Goal: Task Accomplishment & Management: Manage account settings

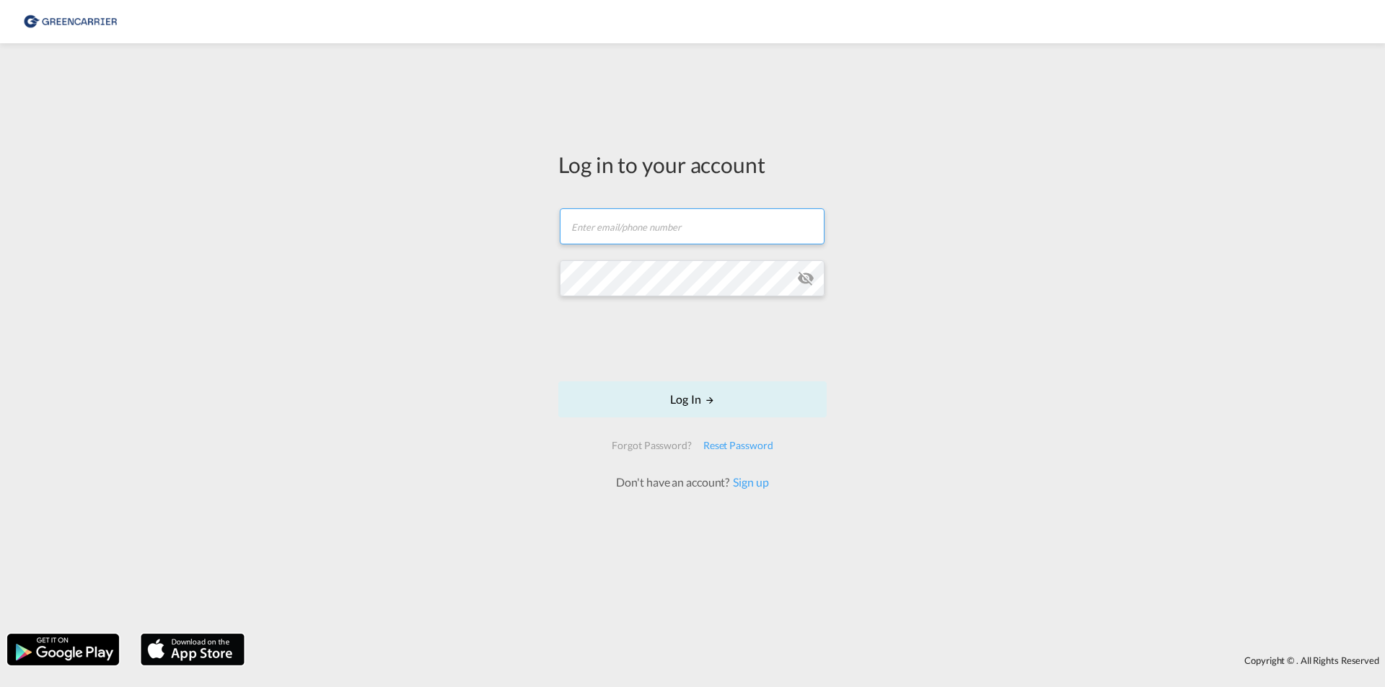
click at [619, 226] on input "text" at bounding box center [692, 226] width 265 height 36
type input "[EMAIL_ADDRESS][DOMAIN_NAME]"
click at [747, 446] on div "Reset Password" at bounding box center [738, 446] width 82 height 26
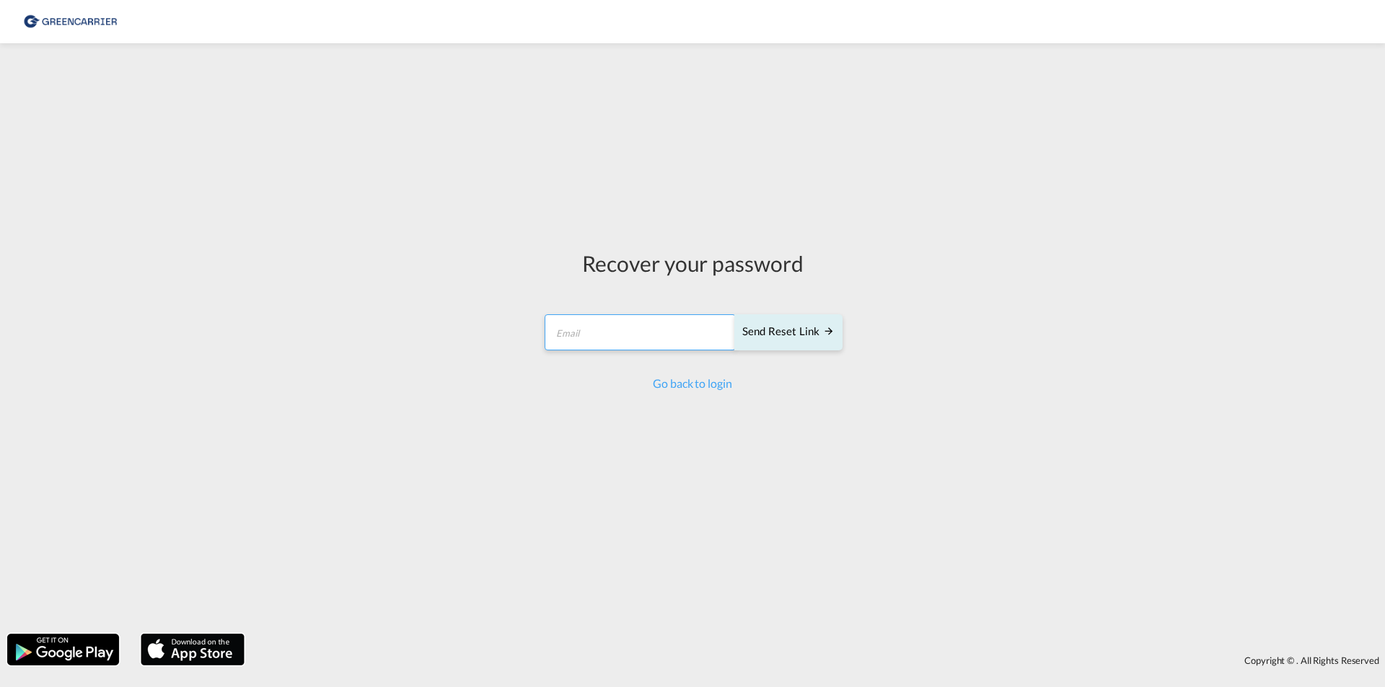
click at [571, 335] on form "Send reset link Email field is required Send reset link" at bounding box center [692, 334] width 300 height 69
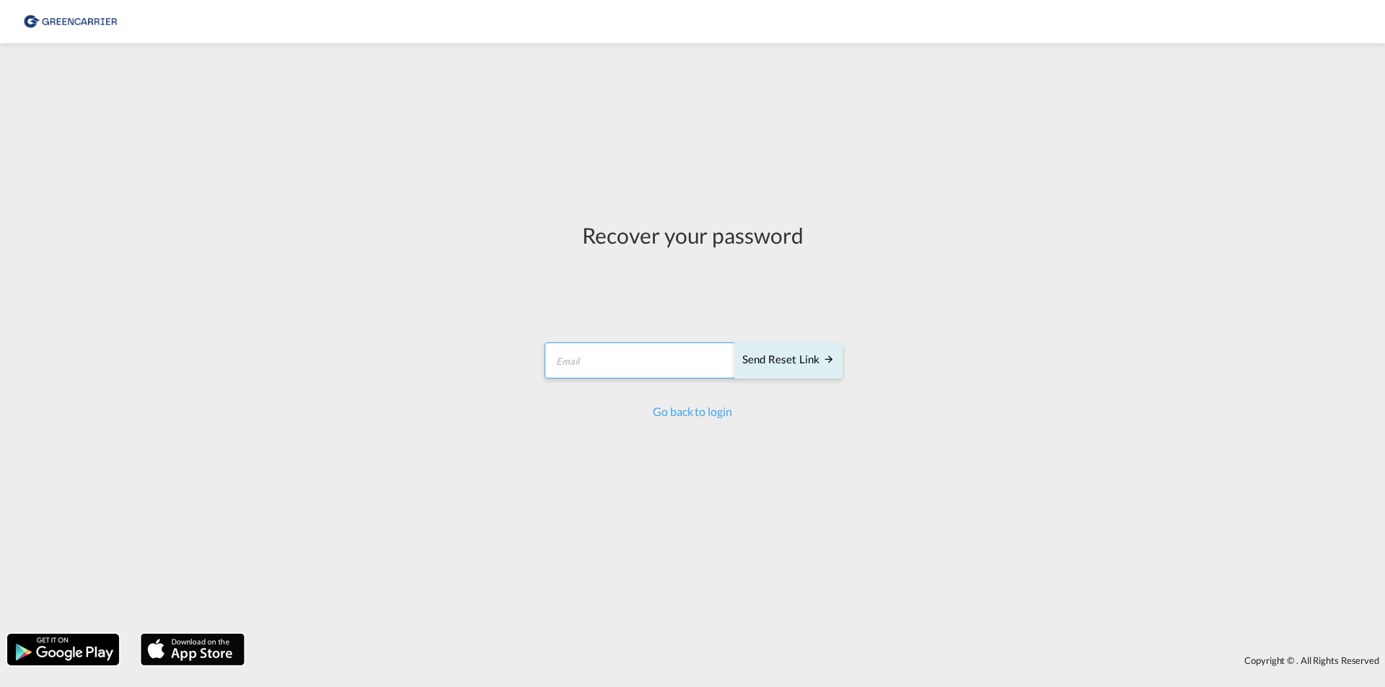
type input "[EMAIL_ADDRESS][DOMAIN_NAME]"
click at [762, 360] on div "Send reset link" at bounding box center [788, 360] width 92 height 17
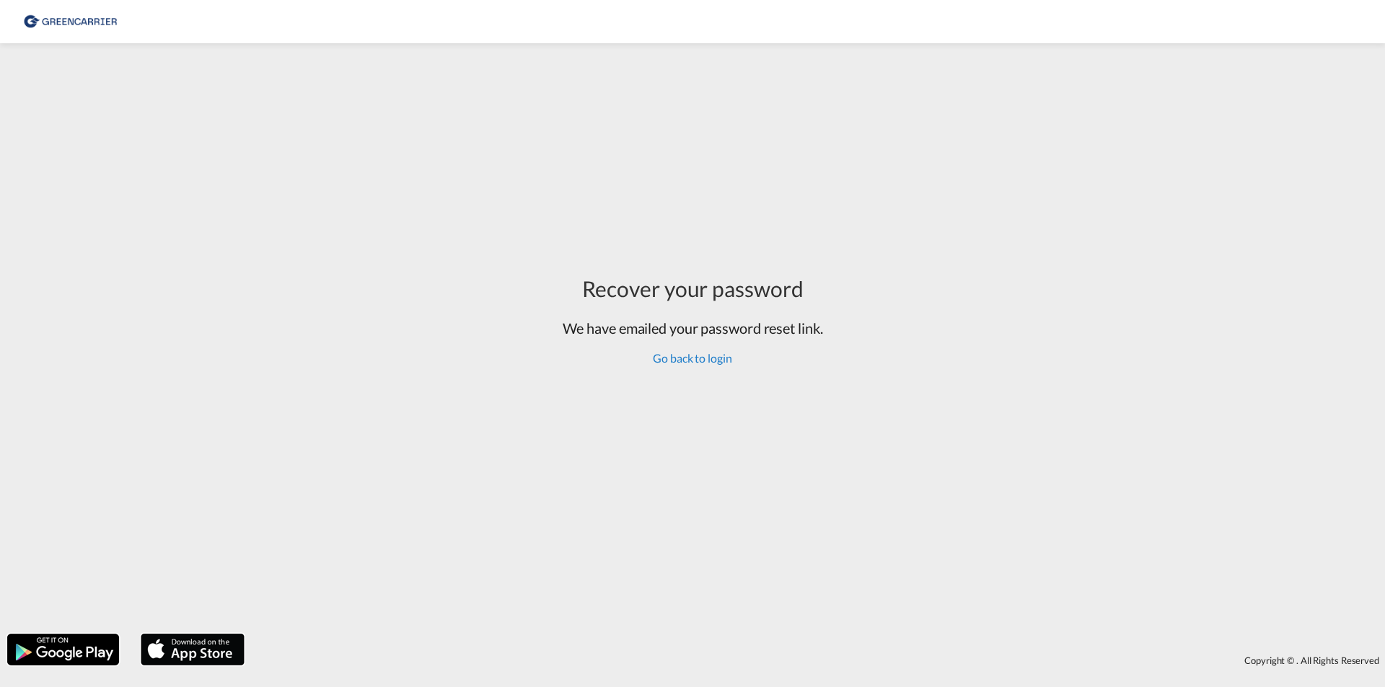
click at [666, 358] on link "Go back to login" at bounding box center [692, 358] width 79 height 14
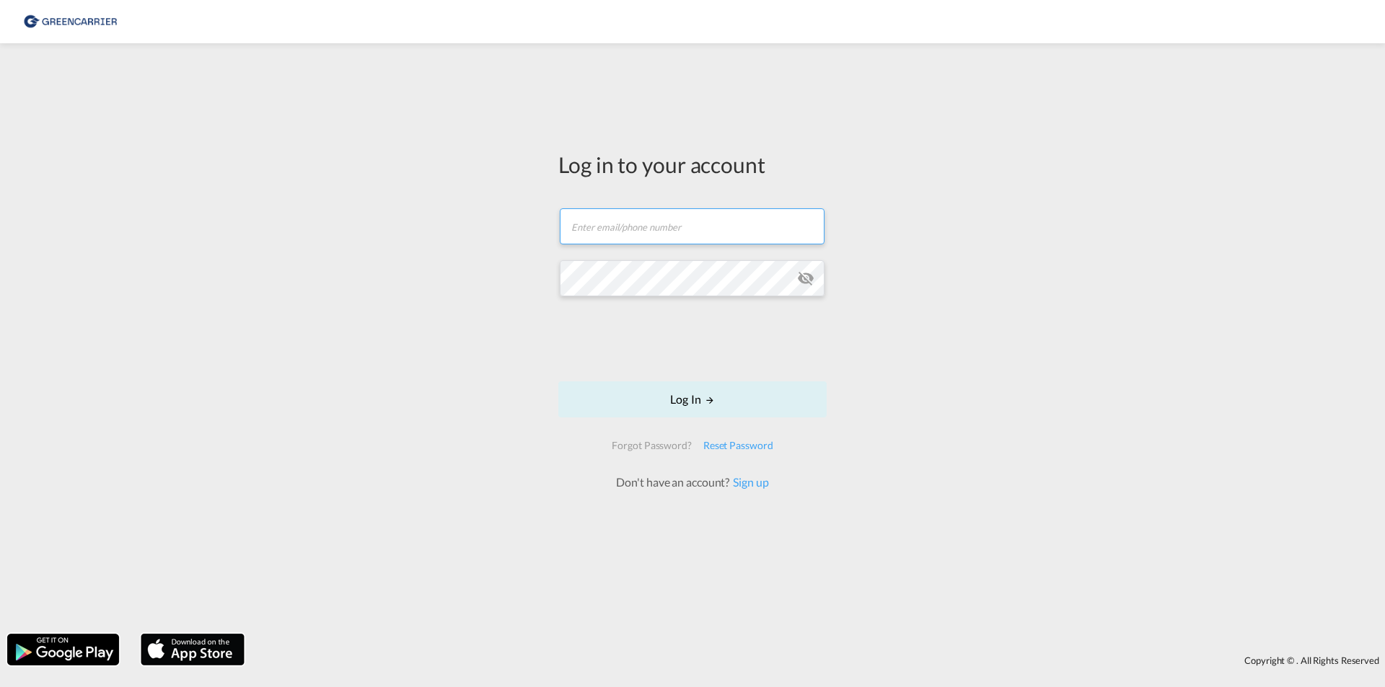
click at [646, 224] on input "text" at bounding box center [692, 226] width 265 height 36
type input "[EMAIL_ADDRESS][DOMAIN_NAME]"
click at [739, 451] on div "Reset Password" at bounding box center [738, 446] width 82 height 26
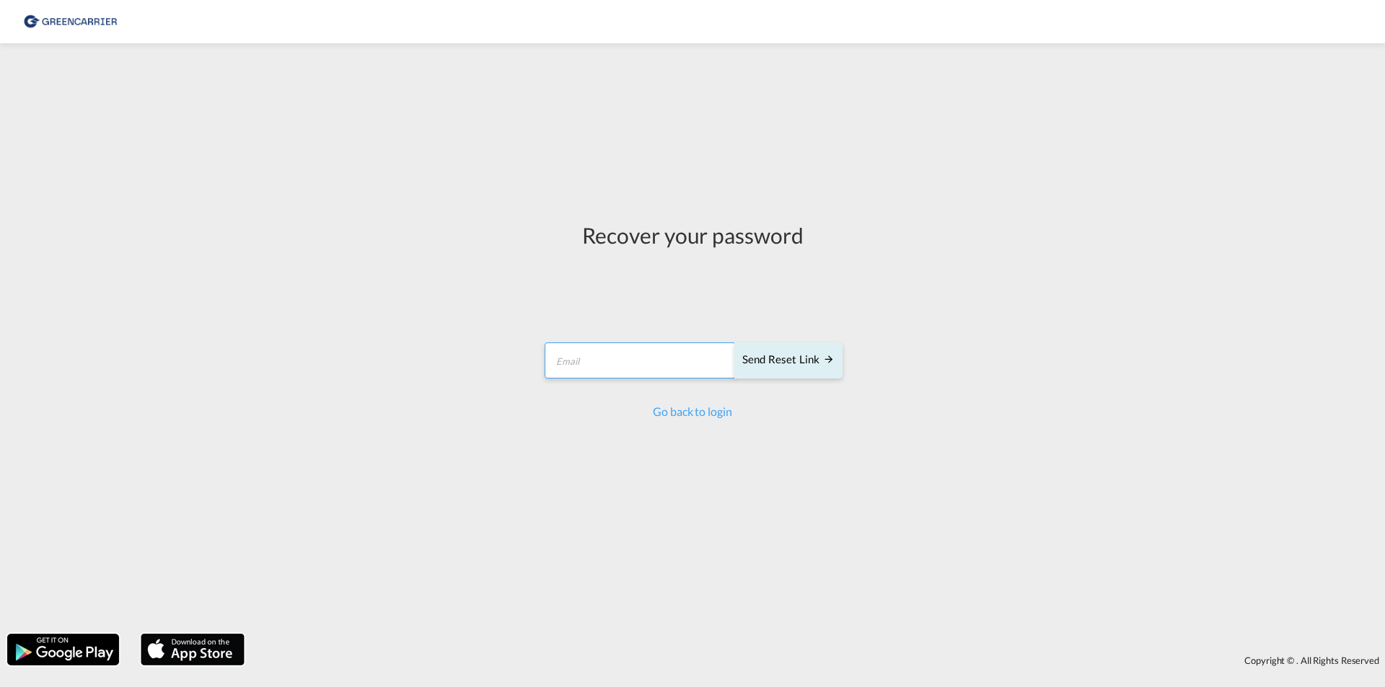
click at [682, 372] on input "email" at bounding box center [640, 361] width 191 height 36
type input "[EMAIL_ADDRESS][DOMAIN_NAME]"
click at [766, 361] on div "Send reset link" at bounding box center [788, 360] width 92 height 17
